Goal: Task Accomplishment & Management: Manage account settings

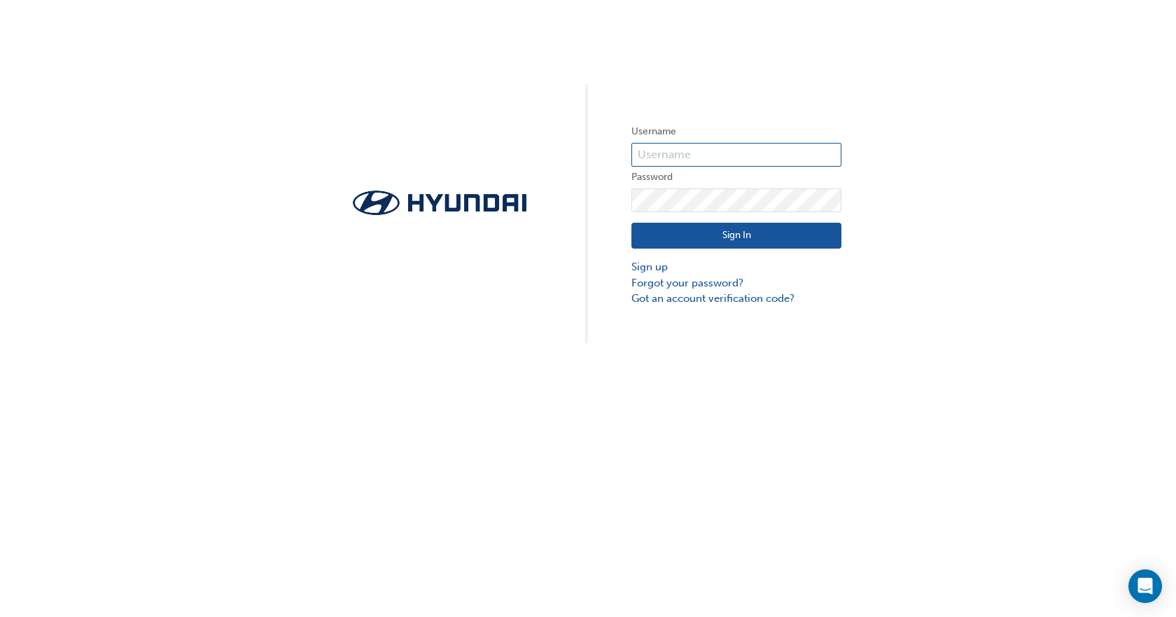
type input "0005805831"
click at [725, 144] on input "0005805831" at bounding box center [736, 155] width 210 height 24
click at [737, 231] on button "Sign In" at bounding box center [736, 236] width 210 height 27
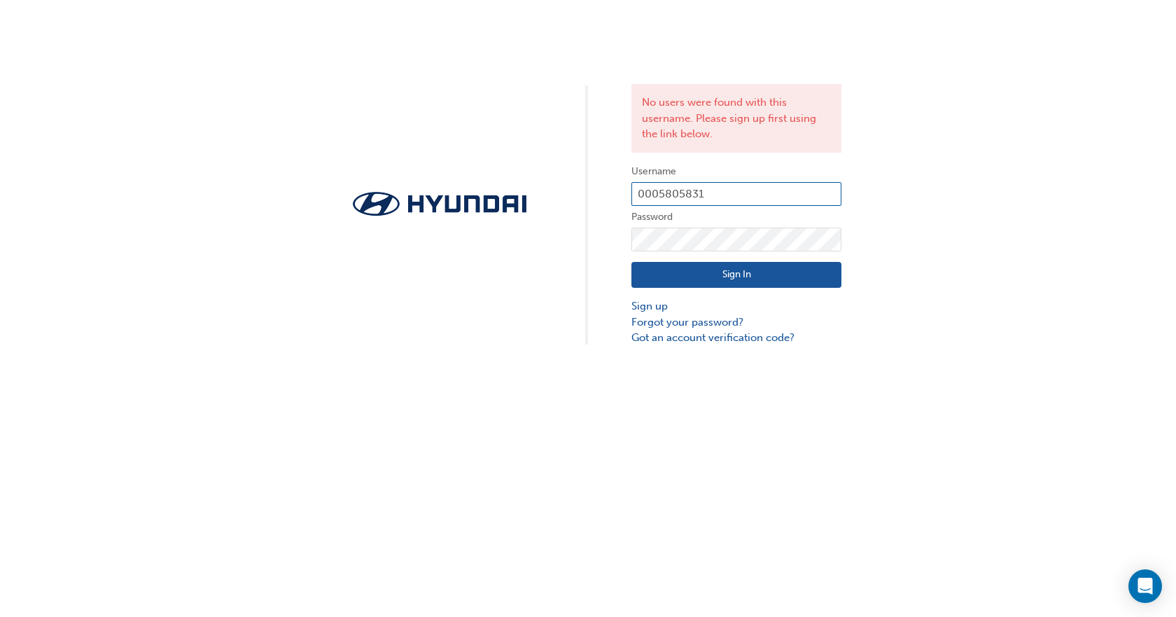
click at [755, 192] on input "0005805831" at bounding box center [736, 194] width 210 height 24
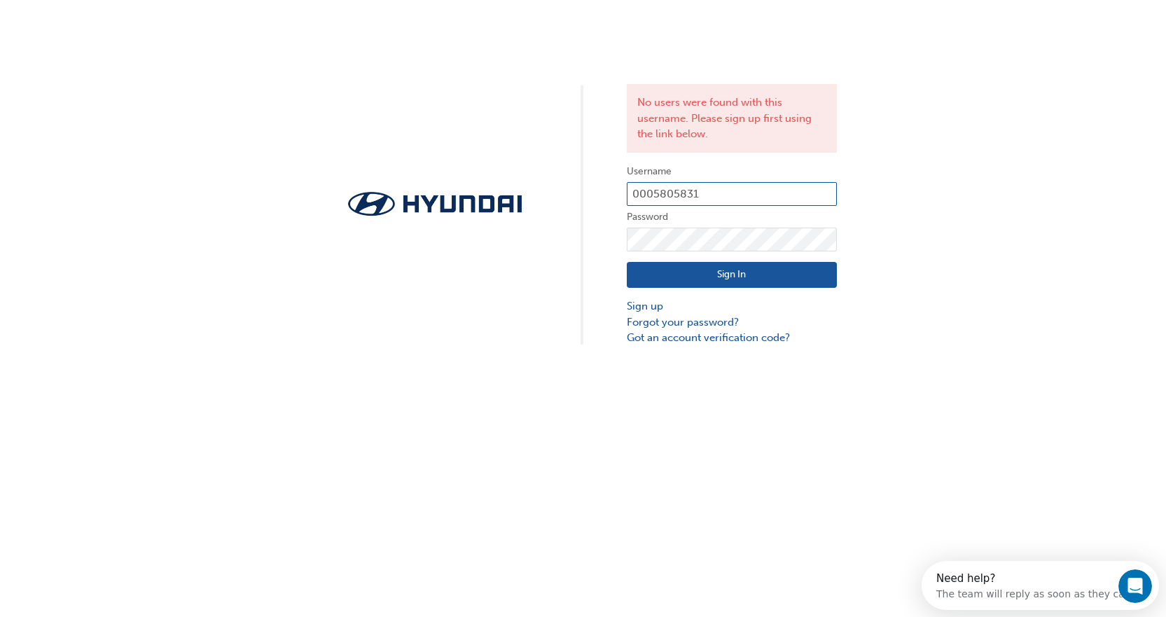
type input "0005985568"
click at [755, 268] on button "Sign In" at bounding box center [732, 275] width 210 height 27
click at [752, 195] on input "0005985568" at bounding box center [732, 194] width 210 height 24
type input "0005805831"
click at [627, 346] on div at bounding box center [627, 346] width 0 height 0
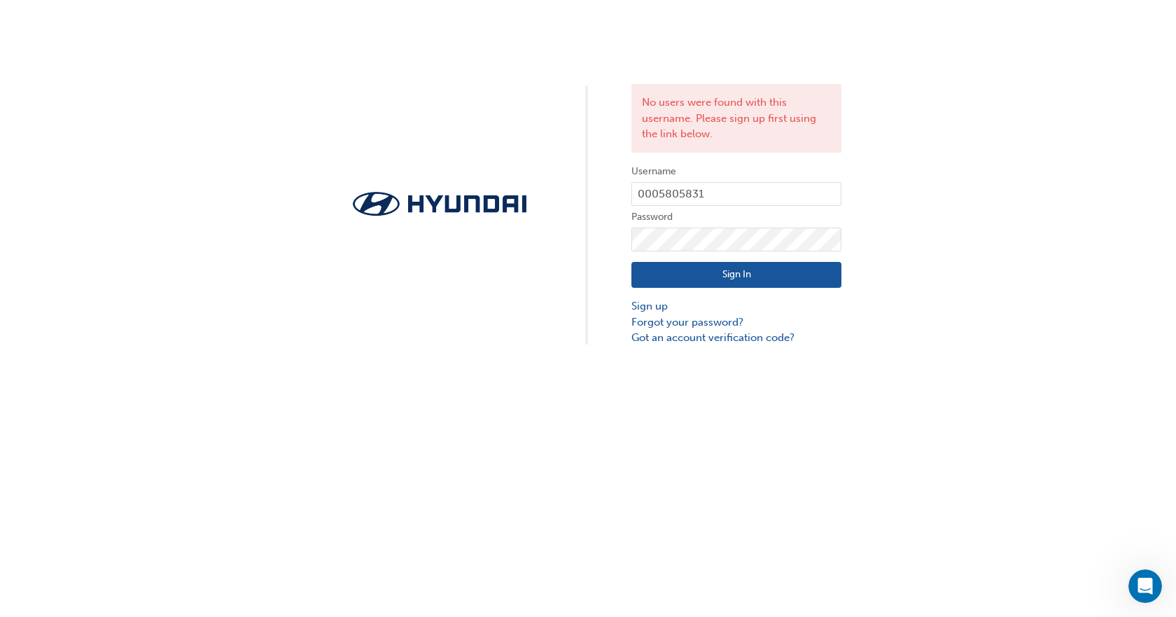
click at [750, 279] on button "Sign In" at bounding box center [736, 275] width 210 height 27
